Goal: Book appointment/travel/reservation

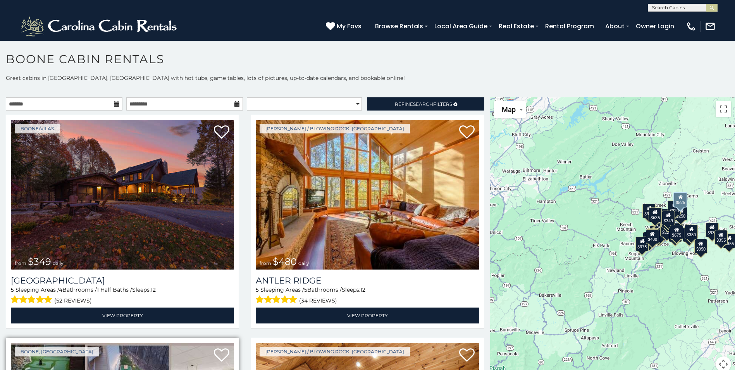
scroll to position [232, 0]
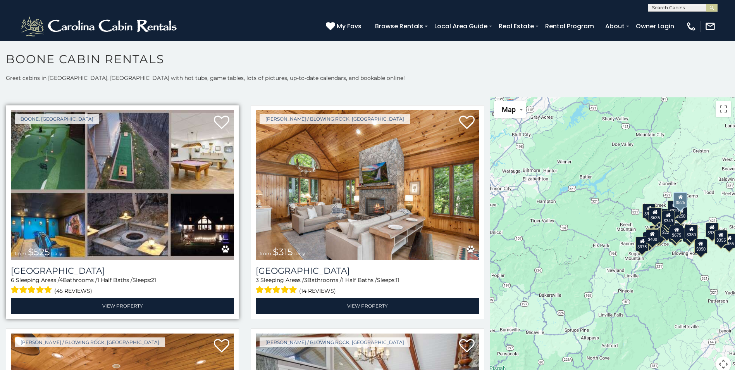
click at [63, 157] on img at bounding box center [122, 185] width 223 height 150
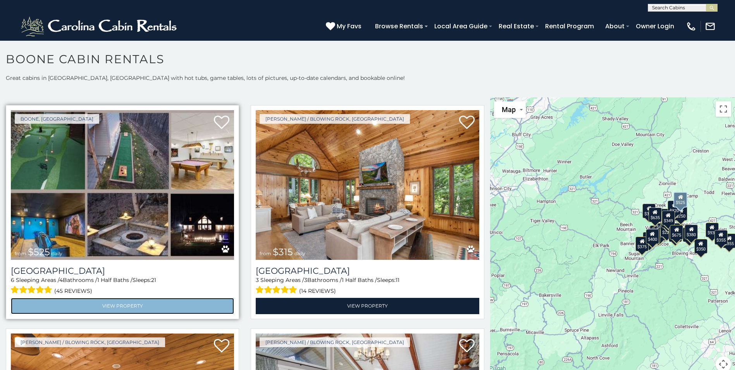
click at [121, 298] on link "View Property" at bounding box center [122, 306] width 223 height 16
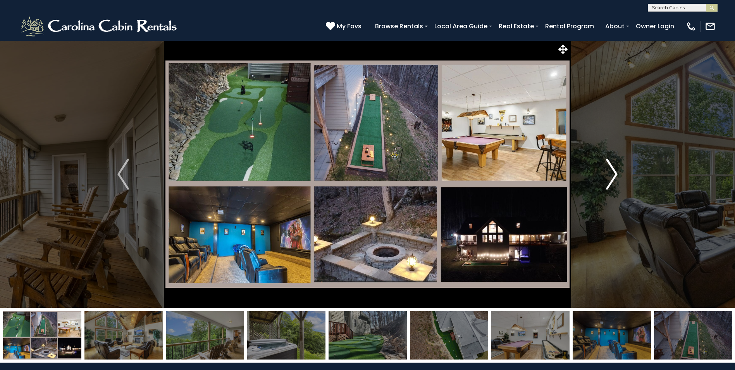
click at [615, 177] on img "Next" at bounding box center [612, 173] width 12 height 31
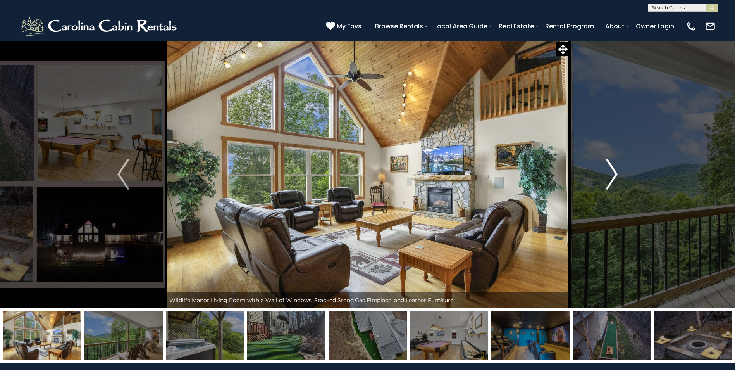
click at [615, 177] on img "Next" at bounding box center [612, 173] width 12 height 31
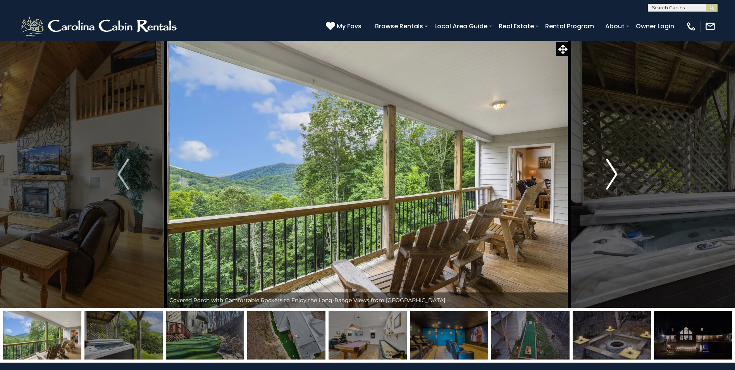
click at [615, 177] on img "Next" at bounding box center [612, 173] width 12 height 31
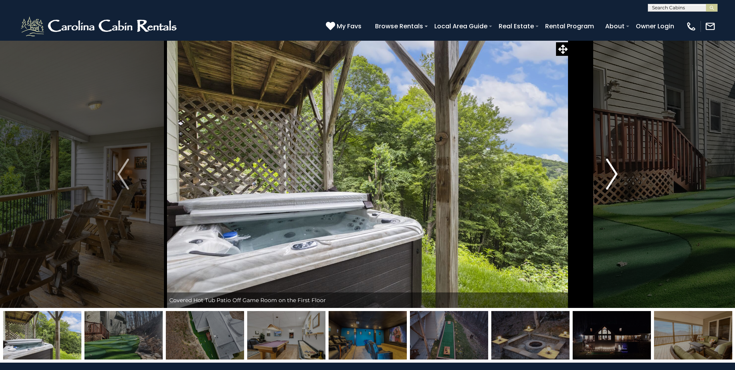
click at [615, 177] on img "Next" at bounding box center [612, 173] width 12 height 31
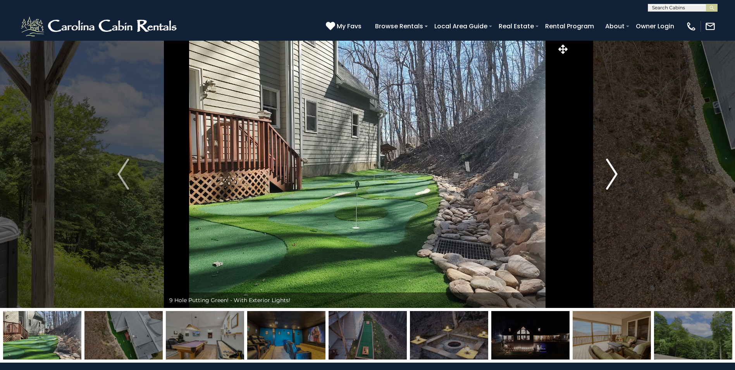
click at [615, 177] on img "Next" at bounding box center [612, 173] width 12 height 31
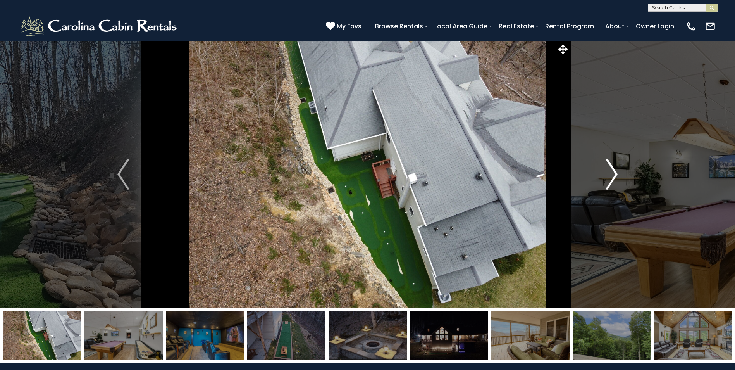
click at [610, 172] on img "Next" at bounding box center [612, 173] width 12 height 31
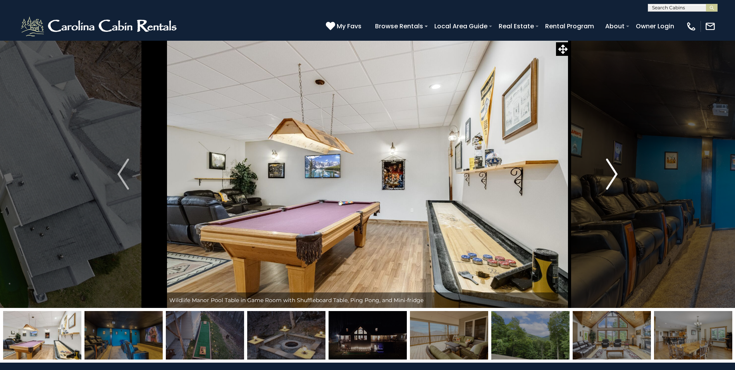
click at [610, 172] on img "Next" at bounding box center [612, 173] width 12 height 31
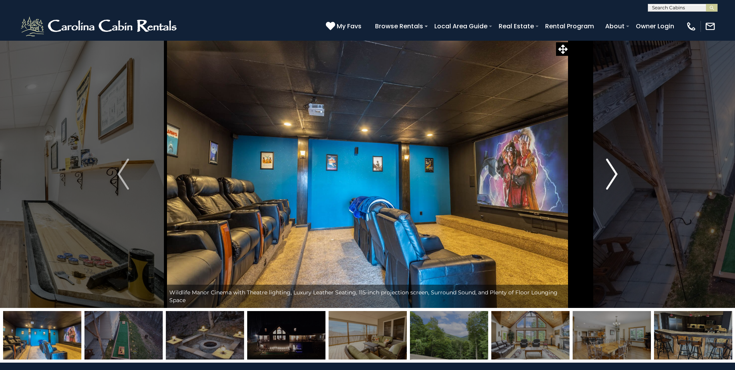
click at [610, 172] on img "Next" at bounding box center [612, 173] width 12 height 31
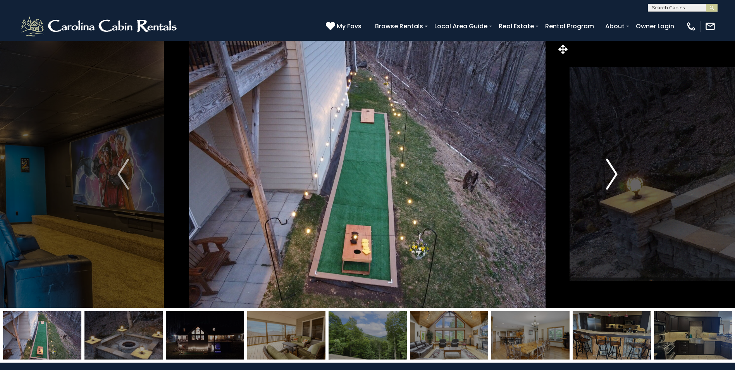
click at [610, 172] on img "Next" at bounding box center [612, 173] width 12 height 31
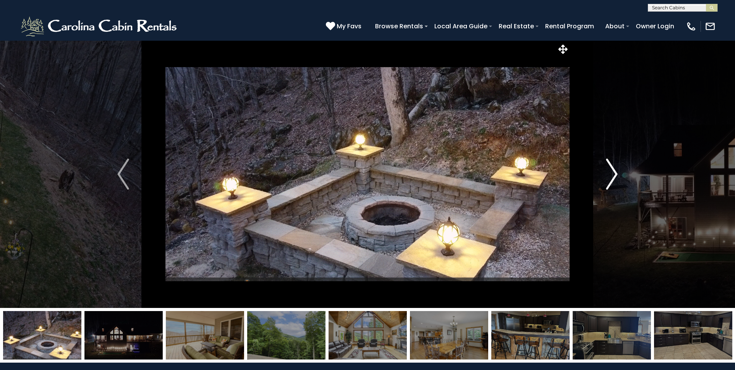
click at [610, 172] on img "Next" at bounding box center [612, 173] width 12 height 31
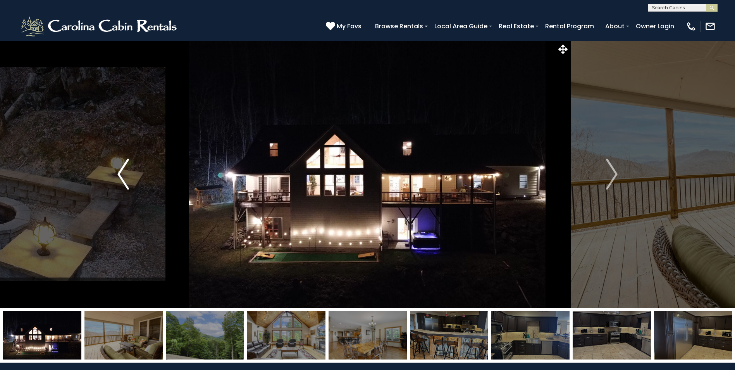
click at [118, 178] on img "Previous" at bounding box center [123, 173] width 12 height 31
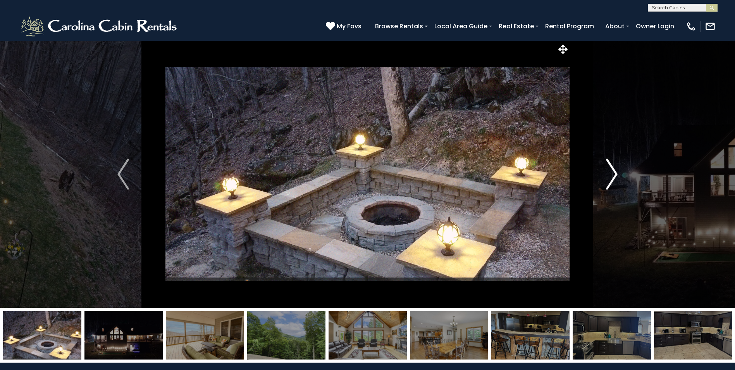
click at [612, 179] on img "Next" at bounding box center [612, 173] width 12 height 31
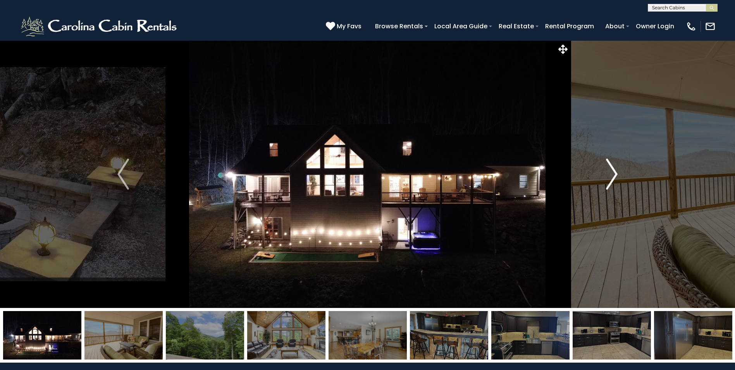
click at [612, 179] on img "Next" at bounding box center [612, 173] width 12 height 31
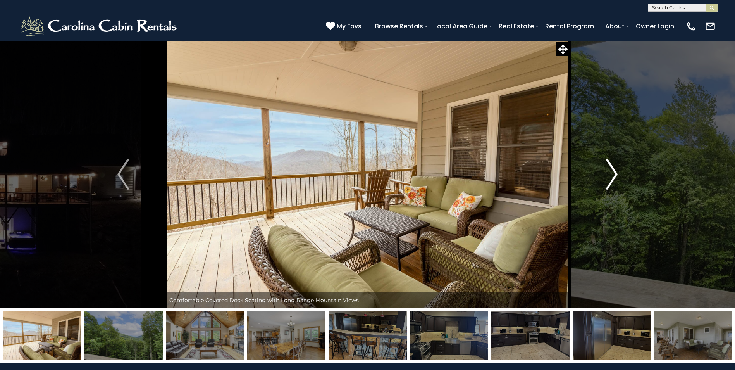
click at [612, 179] on img "Next" at bounding box center [612, 173] width 12 height 31
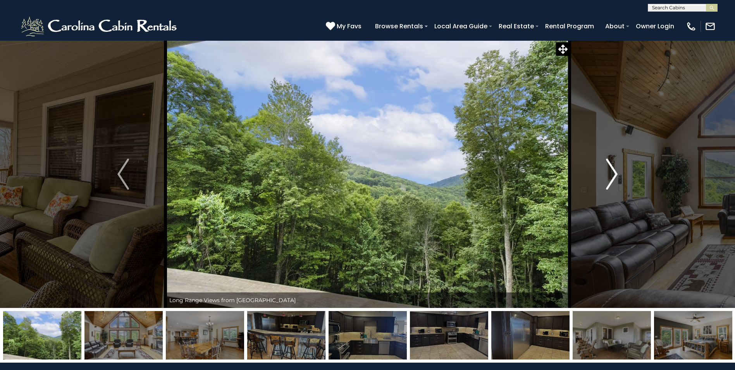
click at [612, 179] on img "Next" at bounding box center [612, 173] width 12 height 31
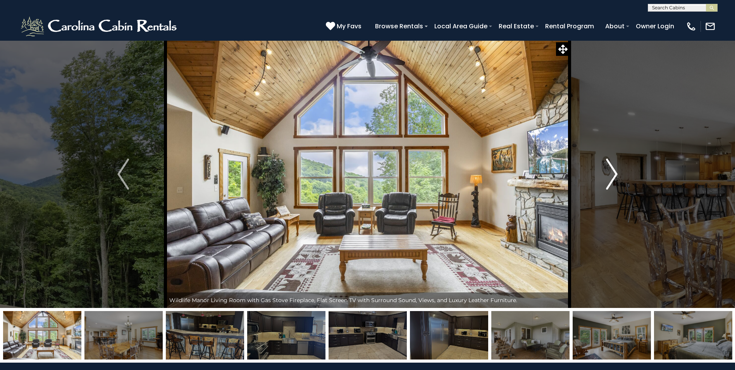
click at [612, 179] on img "Next" at bounding box center [612, 173] width 12 height 31
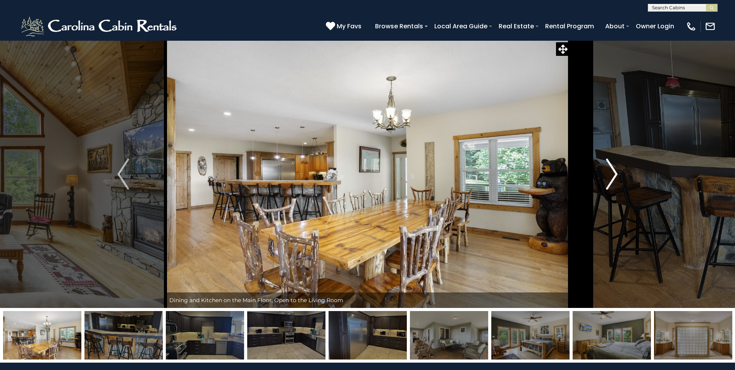
click at [612, 179] on img "Next" at bounding box center [612, 173] width 12 height 31
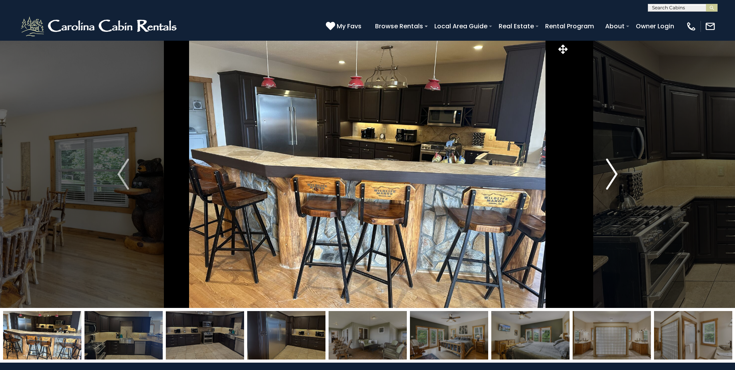
click at [612, 179] on img "Next" at bounding box center [612, 173] width 12 height 31
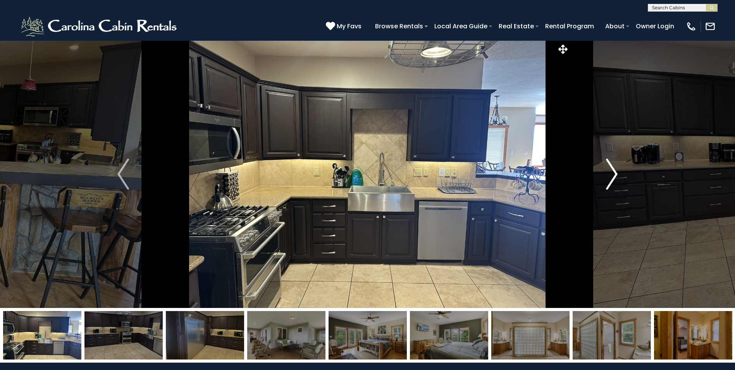
click at [612, 179] on img "Next" at bounding box center [612, 173] width 12 height 31
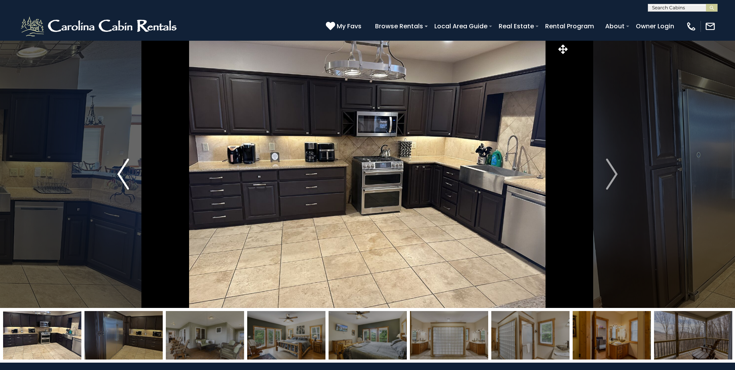
click at [120, 170] on img "Previous" at bounding box center [123, 173] width 12 height 31
